Goal: Task Accomplishment & Management: Use online tool/utility

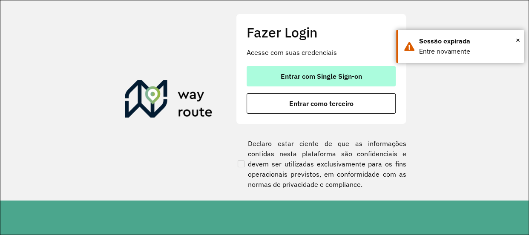
click at [299, 66] on button "Entrar com Single Sign-on" at bounding box center [321, 76] width 149 height 20
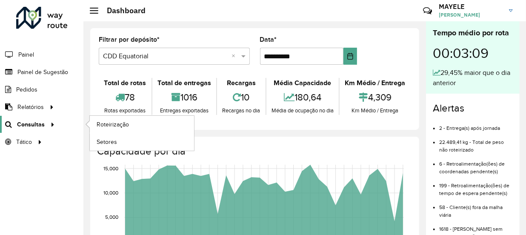
drag, startPoint x: 0, startPoint y: 0, endPoint x: 43, endPoint y: 123, distance: 130.4
click at [45, 123] on div at bounding box center [51, 124] width 13 height 9
click at [110, 124] on span "Roteirização" at bounding box center [114, 124] width 34 height 9
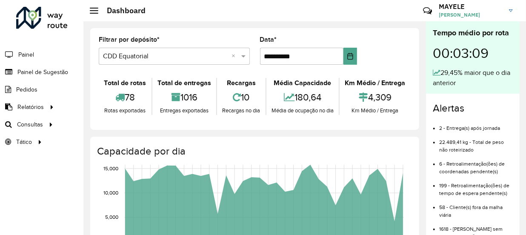
click at [198, 39] on div "Filtrar por depósito * Selecione um depósito × CDD Equatorial ×" at bounding box center [174, 51] width 151 height 28
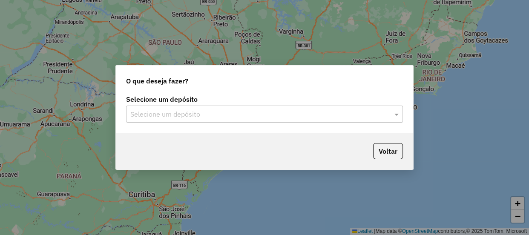
click at [170, 117] on input "text" at bounding box center [255, 114] width 251 height 10
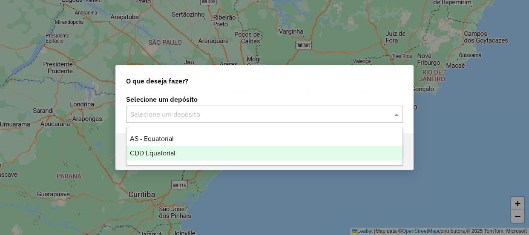
click at [180, 151] on div "CDD Equatorial" at bounding box center [264, 153] width 276 height 14
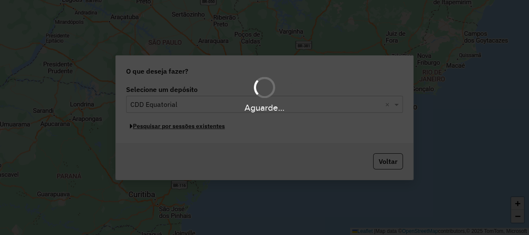
click at [170, 126] on button "Pesquisar por sessões existentes" at bounding box center [177, 126] width 103 height 13
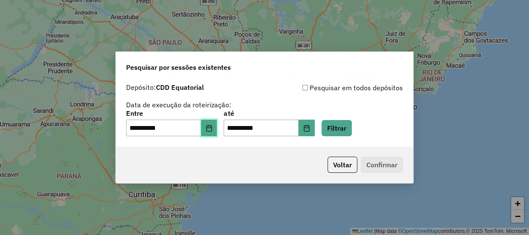
click at [213, 126] on icon "Choose Date" at bounding box center [209, 128] width 7 height 7
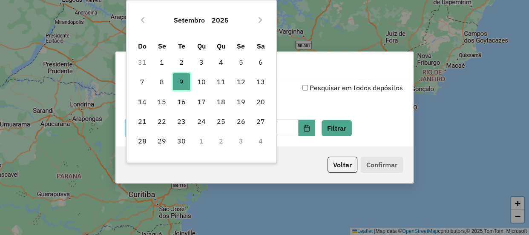
click at [178, 77] on span "9" at bounding box center [181, 81] width 17 height 17
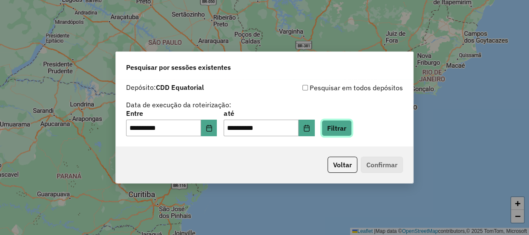
click at [339, 129] on button "Filtrar" at bounding box center [337, 128] width 30 height 16
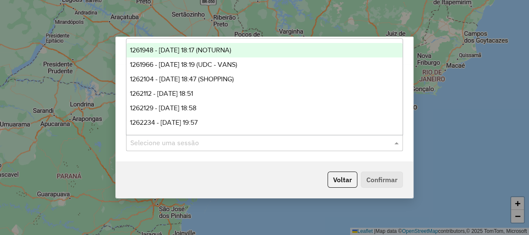
click at [162, 145] on input "text" at bounding box center [255, 143] width 251 height 10
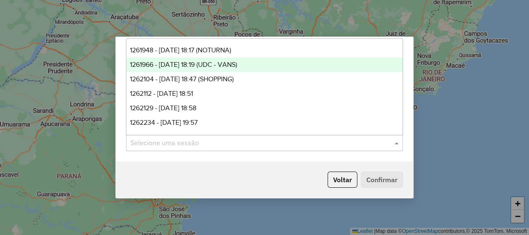
click at [176, 60] on div "1261966 - 09/09/2025 18:19 (UDC - VANS)" at bounding box center [264, 64] width 276 height 14
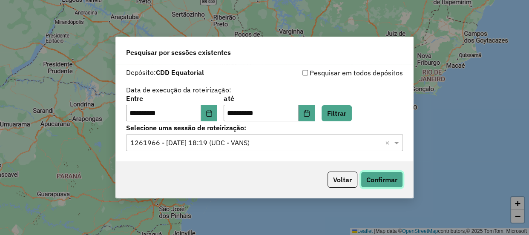
click at [375, 175] on button "Confirmar" at bounding box center [382, 180] width 42 height 16
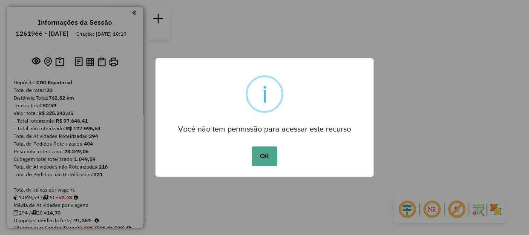
drag, startPoint x: 528, startPoint y: 2, endPoint x: 248, endPoint y: 155, distance: 319.2
click at [248, 155] on div "OK No Cancel" at bounding box center [264, 156] width 218 height 24
click at [258, 157] on button "OK" at bounding box center [264, 157] width 25 height 20
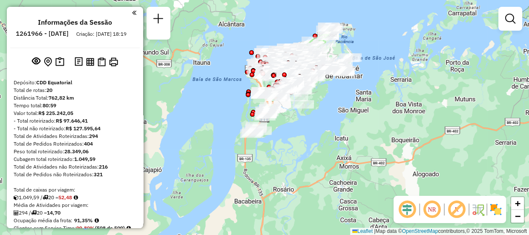
scroll to position [1067, 0]
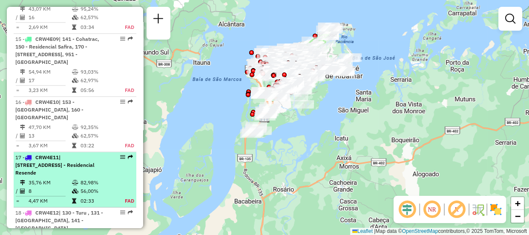
click at [64, 154] on span "| 990 - Vila Bacanga, 991 - Vila Embratel, 992 - Residencial Resende" at bounding box center [54, 165] width 79 height 22
select select "**********"
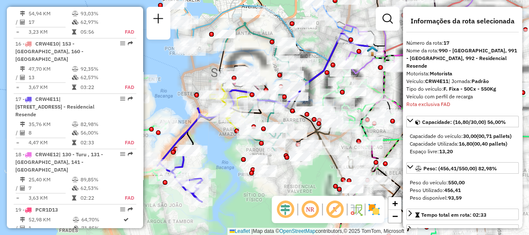
scroll to position [1172, 0]
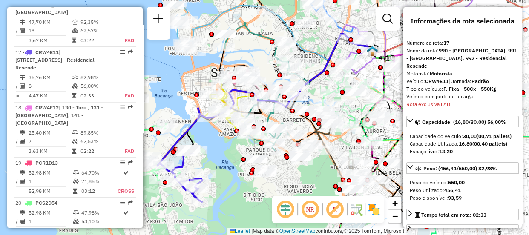
click at [291, 208] on em at bounding box center [285, 209] width 20 height 20
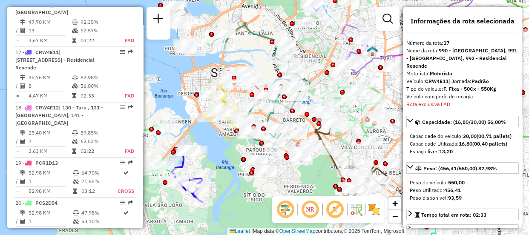
click at [303, 211] on em at bounding box center [310, 209] width 20 height 20
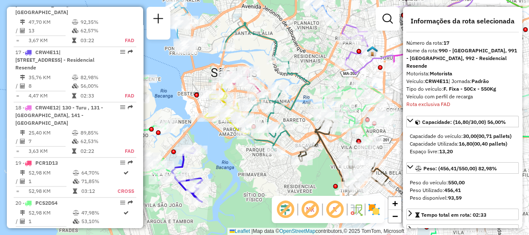
click at [375, 215] on img at bounding box center [374, 210] width 14 height 14
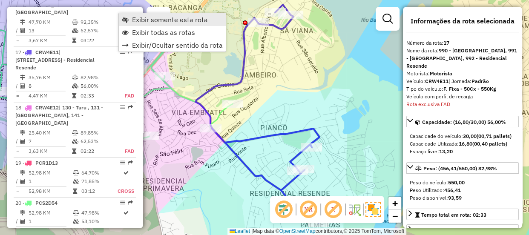
click at [147, 21] on span "Exibir somente esta rota" at bounding box center [170, 19] width 76 height 7
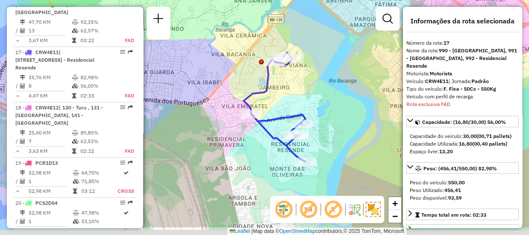
drag, startPoint x: 320, startPoint y: 175, endPoint x: 320, endPoint y: 140, distance: 34.5
click at [320, 140] on div "Janela de atendimento Grade de atendimento Capacidade Transportadoras Veículos …" at bounding box center [264, 117] width 529 height 235
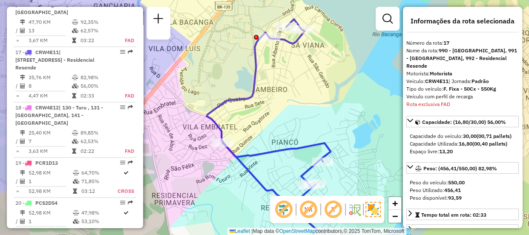
drag, startPoint x: 258, startPoint y: 70, endPoint x: 291, endPoint y: 64, distance: 33.8
click at [294, 76] on div "Janela de atendimento Grade de atendimento Capacidade Transportadoras Veículos …" at bounding box center [264, 117] width 529 height 235
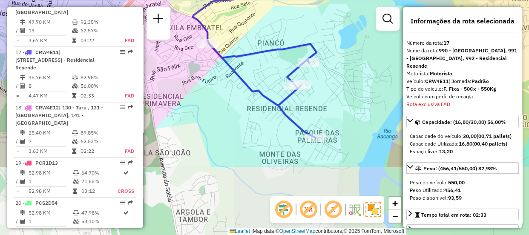
drag, startPoint x: 370, startPoint y: 138, endPoint x: 356, endPoint y: 51, distance: 88.4
click at [356, 51] on div "Janela de atendimento Grade de atendimento Capacidade Transportadoras Veículos …" at bounding box center [264, 117] width 529 height 235
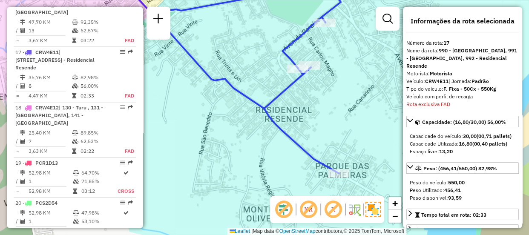
drag, startPoint x: 311, startPoint y: 85, endPoint x: 347, endPoint y: 87, distance: 35.4
click at [347, 87] on div "Janela de atendimento Grade de atendimento Capacidade Transportadoras Veículos …" at bounding box center [264, 117] width 529 height 235
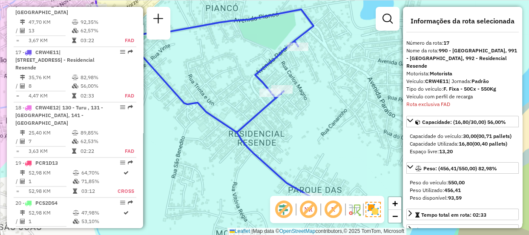
drag, startPoint x: 361, startPoint y: 118, endPoint x: 339, endPoint y: 133, distance: 26.8
click at [339, 133] on div "Janela de atendimento Grade de atendimento Capacidade Transportadoras Veículos …" at bounding box center [264, 117] width 529 height 235
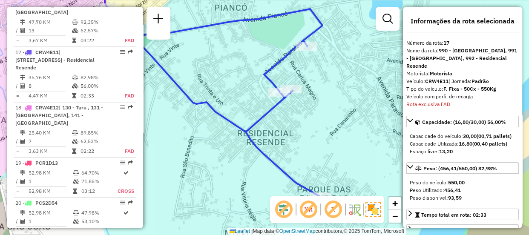
drag, startPoint x: 363, startPoint y: 133, endPoint x: 372, endPoint y: 132, distance: 9.0
click at [372, 132] on div "Janela de atendimento Grade de atendimento Capacidade Transportadoras Veículos …" at bounding box center [264, 117] width 529 height 235
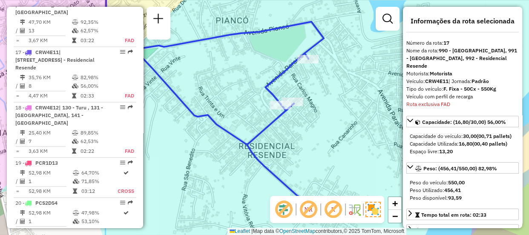
drag, startPoint x: 317, startPoint y: 111, endPoint x: 318, endPoint y: 124, distance: 12.8
click at [318, 124] on div "Janela de atendimento Grade de atendimento Capacidade Transportadoras Veículos …" at bounding box center [264, 117] width 529 height 235
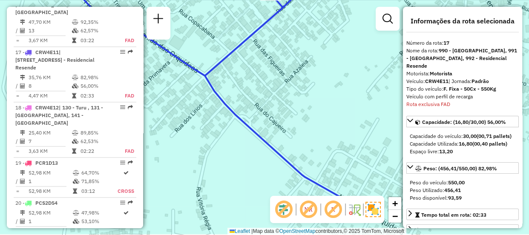
drag, startPoint x: 312, startPoint y: 122, endPoint x: 310, endPoint y: 105, distance: 17.2
click at [310, 105] on div "Janela de atendimento Grade de atendimento Capacidade Transportadoras Veículos …" at bounding box center [264, 117] width 529 height 235
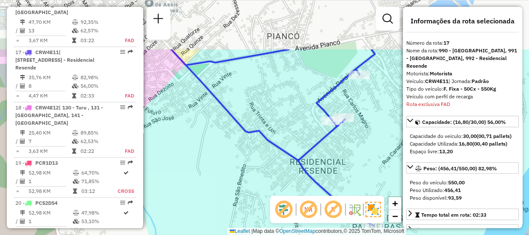
drag, startPoint x: 319, startPoint y: 116, endPoint x: 359, endPoint y: 187, distance: 81.0
click at [359, 187] on div "Janela de atendimento Grade de atendimento Capacidade Transportadoras Veículos …" at bounding box center [264, 117] width 529 height 235
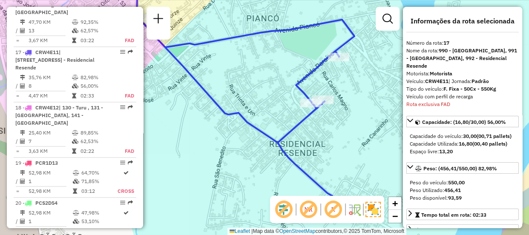
drag, startPoint x: 358, startPoint y: 176, endPoint x: 337, endPoint y: 158, distance: 27.2
click at [337, 158] on div "Janela de atendimento Grade de atendimento Capacidade Transportadoras Veículos …" at bounding box center [264, 117] width 529 height 235
